Goal: Information Seeking & Learning: Learn about a topic

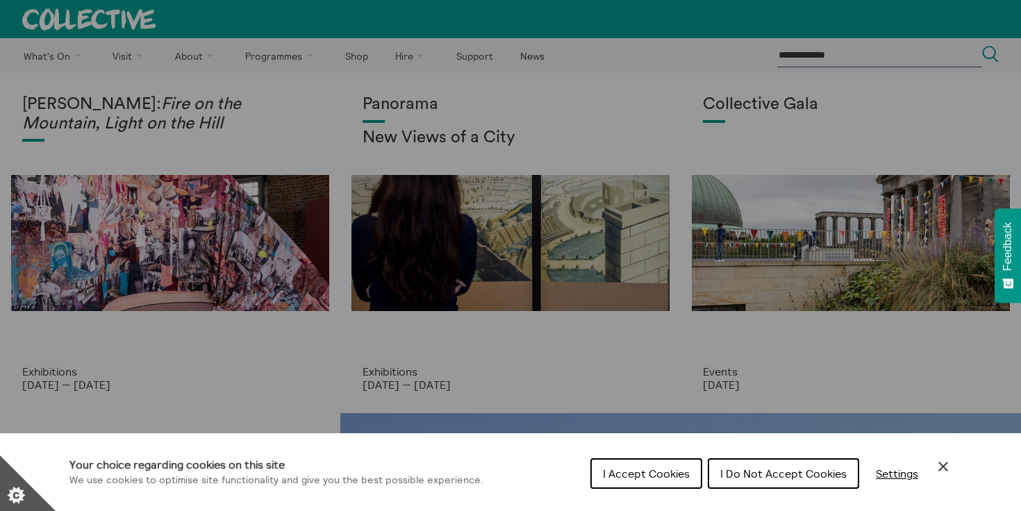
click at [635, 478] on span "I Accept Cookies" at bounding box center [646, 474] width 87 height 14
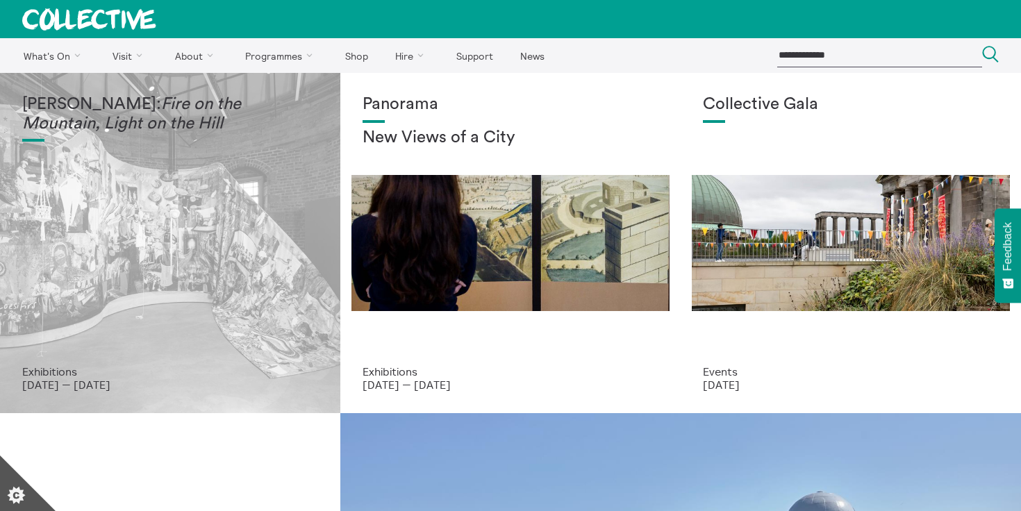
click at [227, 229] on div "Mercedes Azpilicueta: Fire on the Mountain, Light on the Hill" at bounding box center [170, 230] width 296 height 270
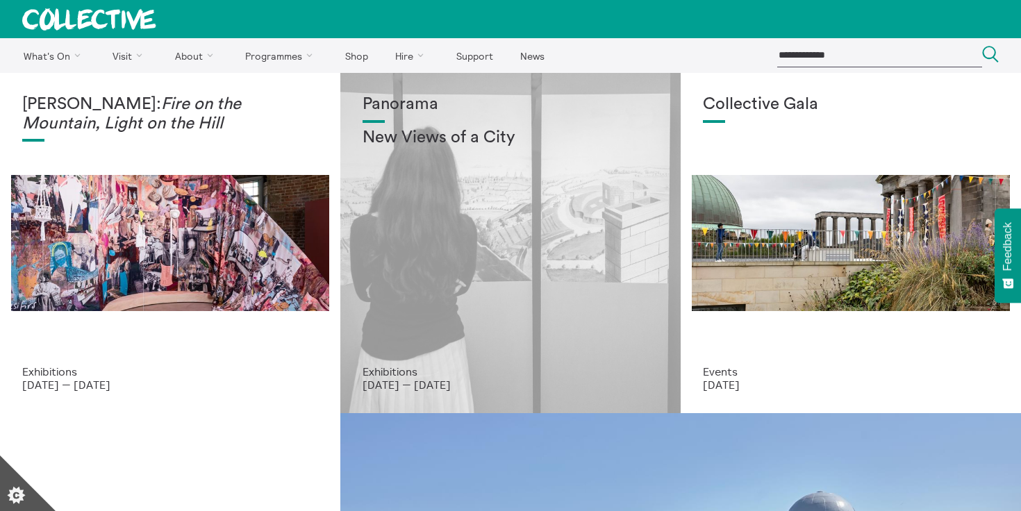
click at [560, 123] on div "Panorama New Views of a City" at bounding box center [510, 230] width 296 height 270
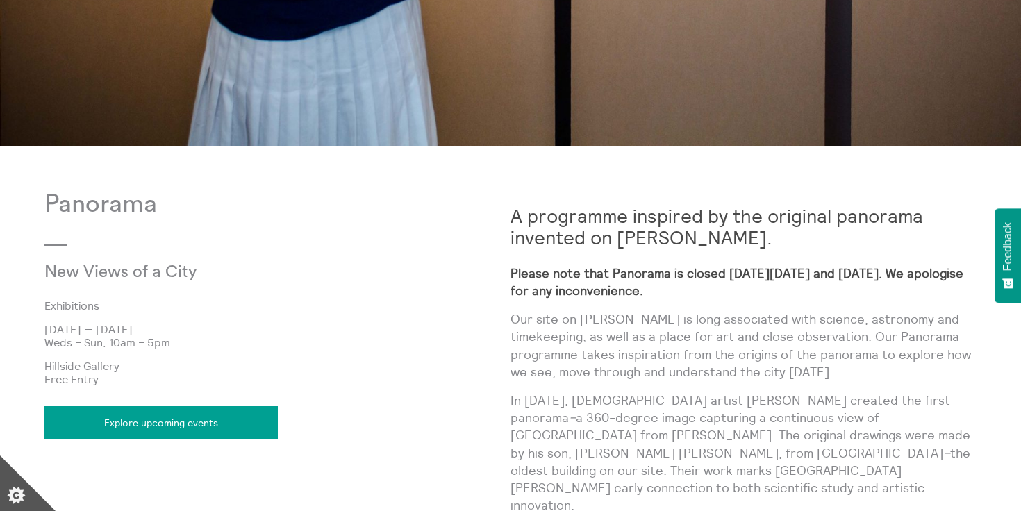
scroll to position [609, 0]
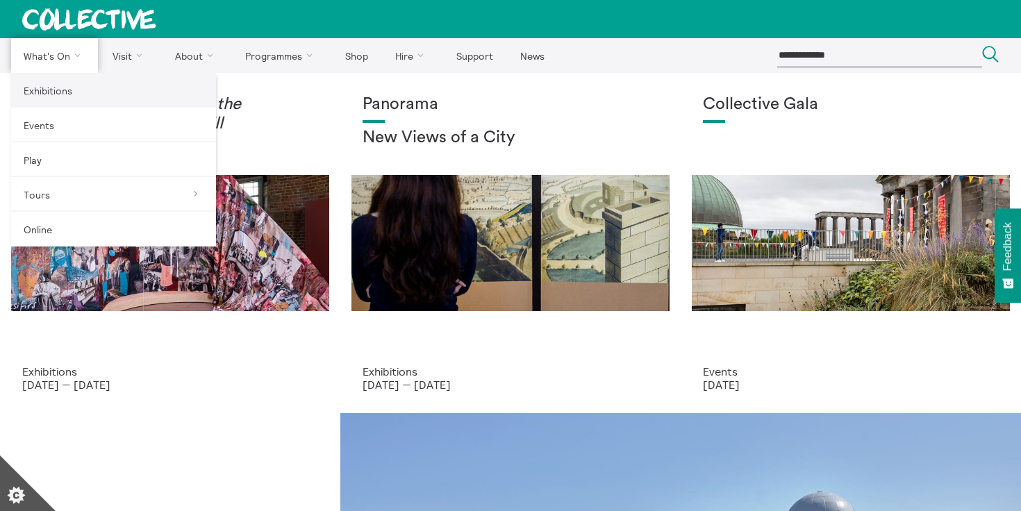
click at [42, 91] on link "Exhibitions" at bounding box center [113, 90] width 205 height 35
